Goal: Find specific page/section: Find specific page/section

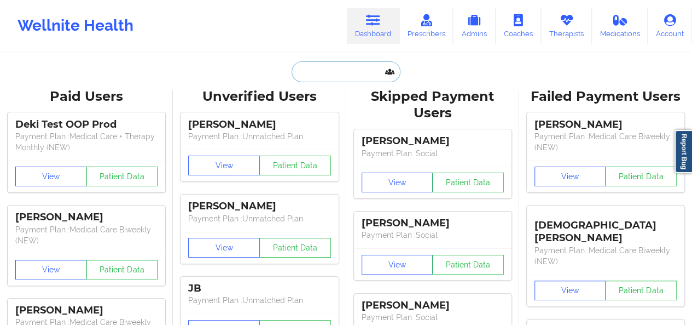
click at [331, 70] on input "text" at bounding box center [346, 71] width 108 height 21
paste input "Heaven Okumakpeyi"
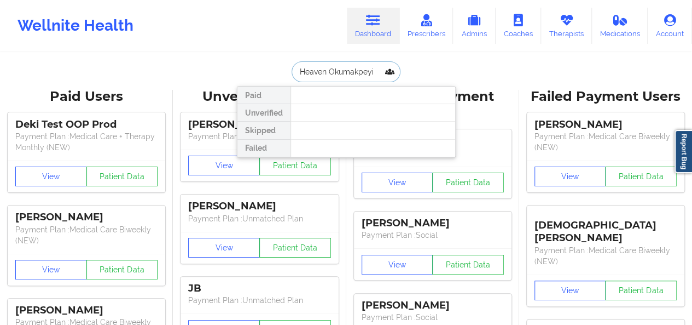
type input "Heaven Okumakpeyi"
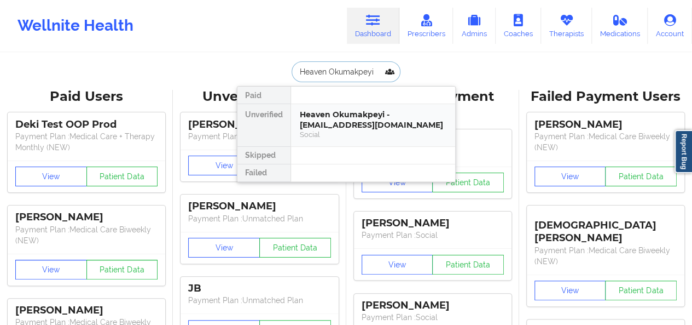
click at [330, 121] on div "Heaven Okumakpeyi - [EMAIL_ADDRESS][DOMAIN_NAME]" at bounding box center [373, 119] width 147 height 20
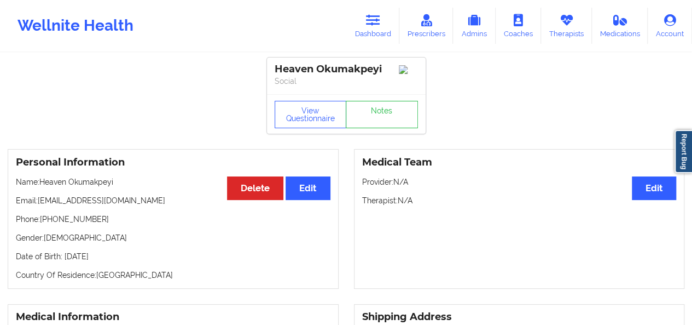
click at [90, 24] on div "Wellnite Health" at bounding box center [75, 26] width 151 height 44
click at [383, 27] on link "Dashboard" at bounding box center [373, 26] width 53 height 36
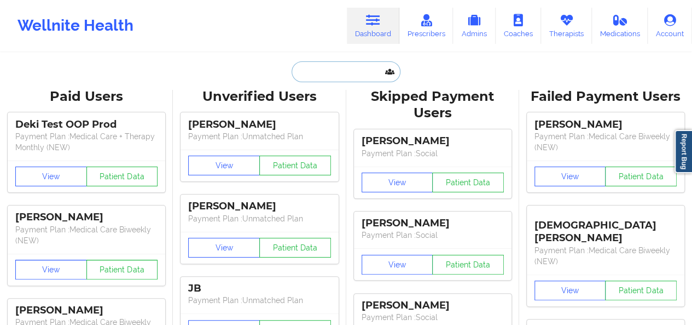
click at [334, 74] on input "text" at bounding box center [346, 71] width 108 height 21
click at [328, 72] on input "[PERSON_NAME]" at bounding box center [346, 71] width 108 height 21
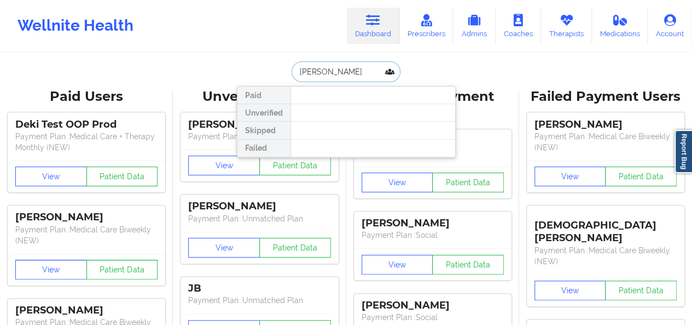
type input "[PERSON_NAME]"
click at [322, 67] on input "[PERSON_NAME]" at bounding box center [346, 71] width 108 height 21
type input "heaven"
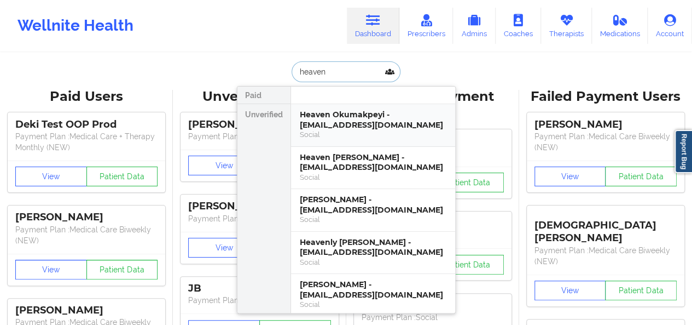
click at [330, 122] on div "Heaven Okumakpeyi - [EMAIL_ADDRESS][DOMAIN_NAME]" at bounding box center [373, 119] width 147 height 20
